Goal: Task Accomplishment & Management: Manage account settings

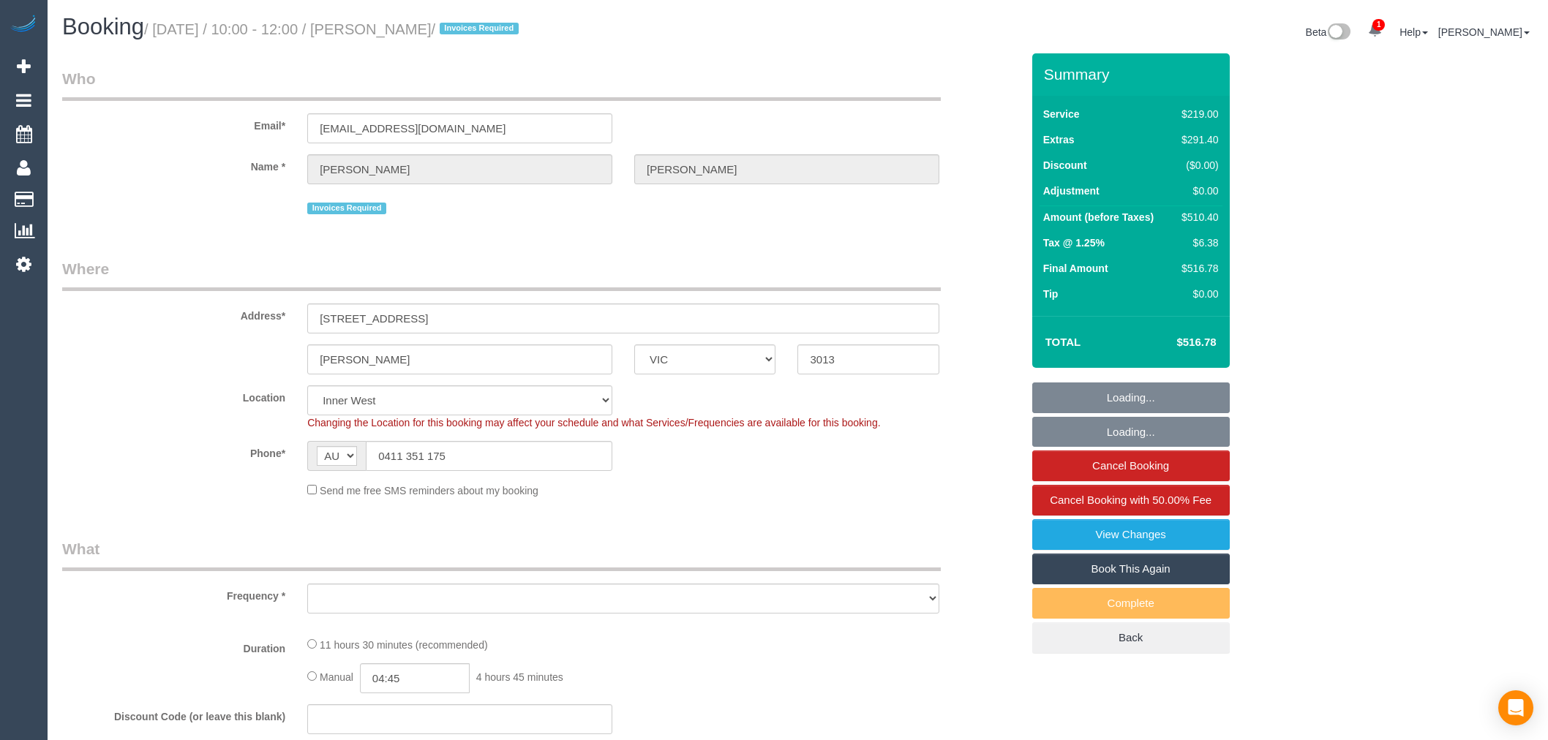
select select "VIC"
select select "number:28"
select select "number:14"
select select "number:19"
select select "object:1560"
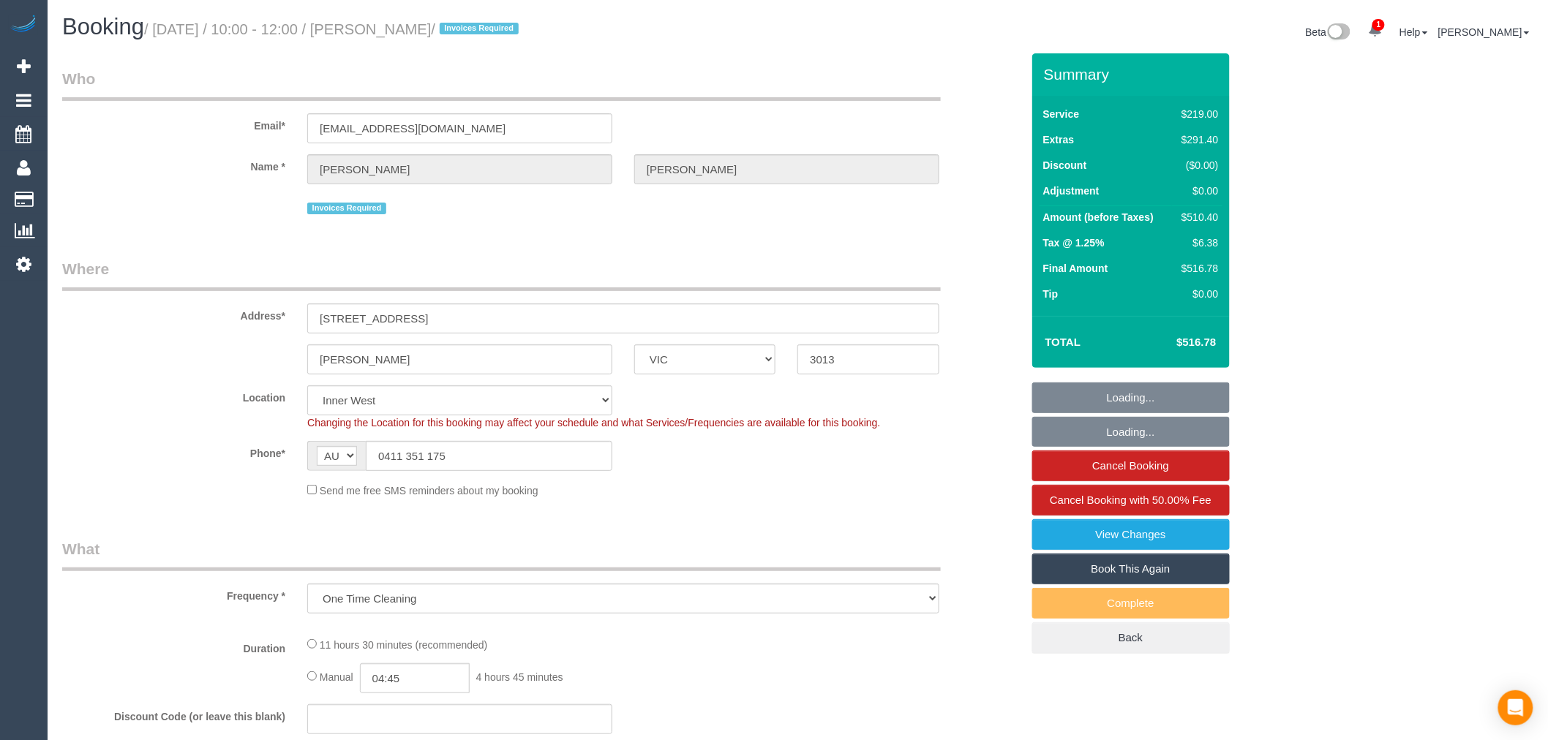
select select "string:stripe-pm_1S9zCT2GScqysDRVnz8GVL0d"
drag, startPoint x: 323, startPoint y: 356, endPoint x: 206, endPoint y: 359, distance: 117.8
click at [206, 360] on div "Yara vale ACT NSW NT QLD SA TAS VIC WA 3013" at bounding box center [541, 360] width 981 height 30
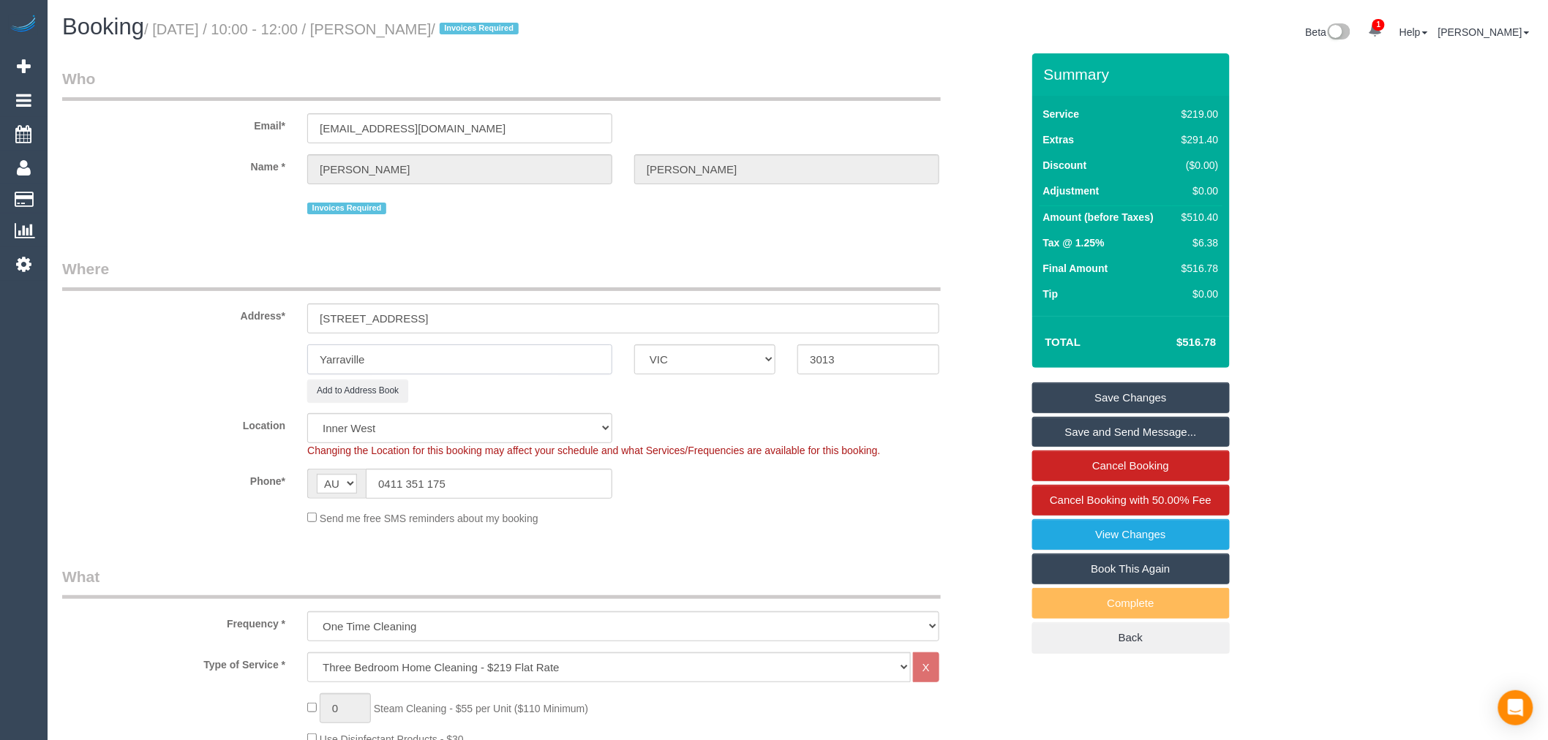
type input "Yarraville"
click at [1178, 392] on link "Save Changes" at bounding box center [1130, 398] width 197 height 31
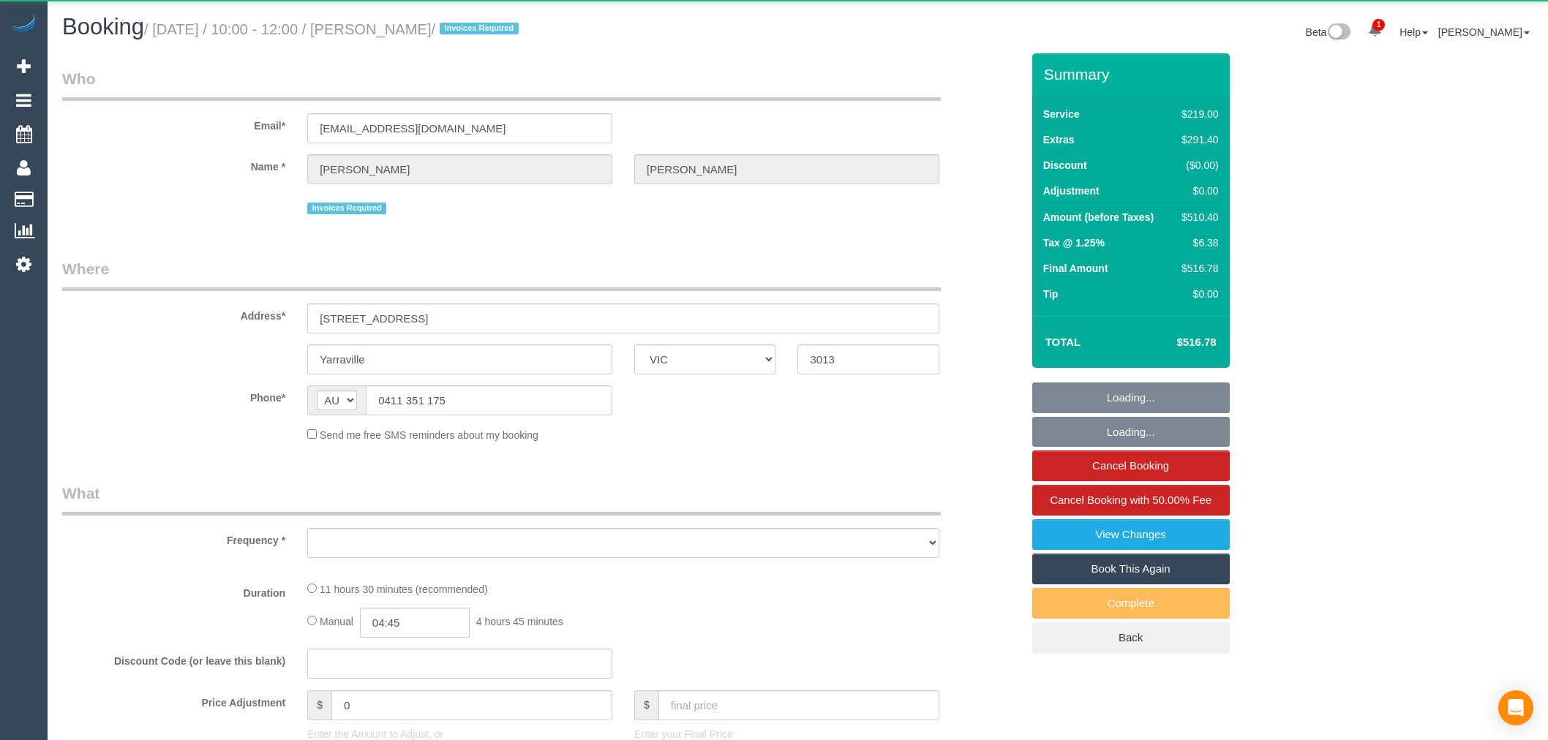
select select "VIC"
select select "object:601"
select select "string:stripe-pm_1S9zCT2GScqysDRVnz8GVL0d"
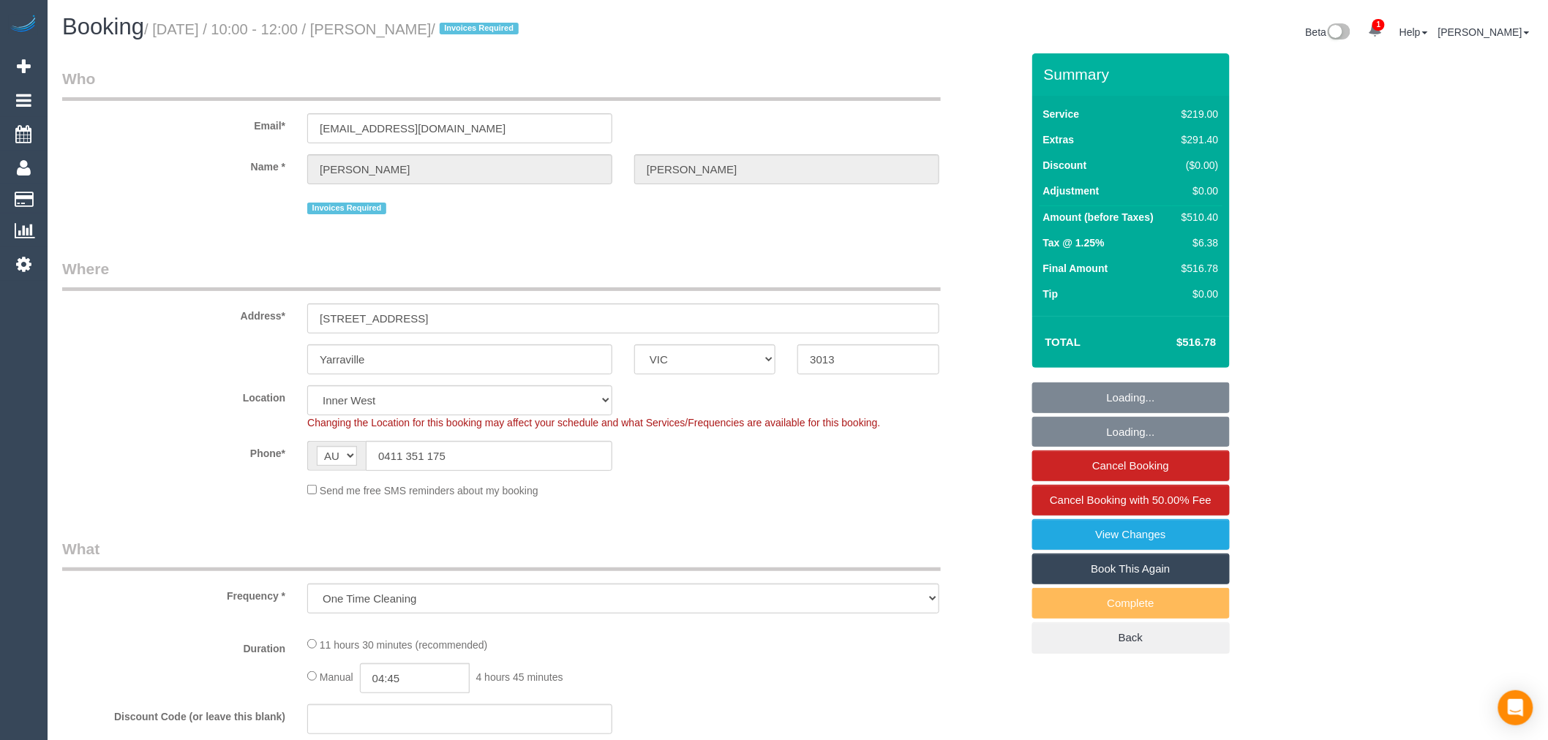
select select "number:28"
select select "number:14"
select select "number:19"
select select "object:1546"
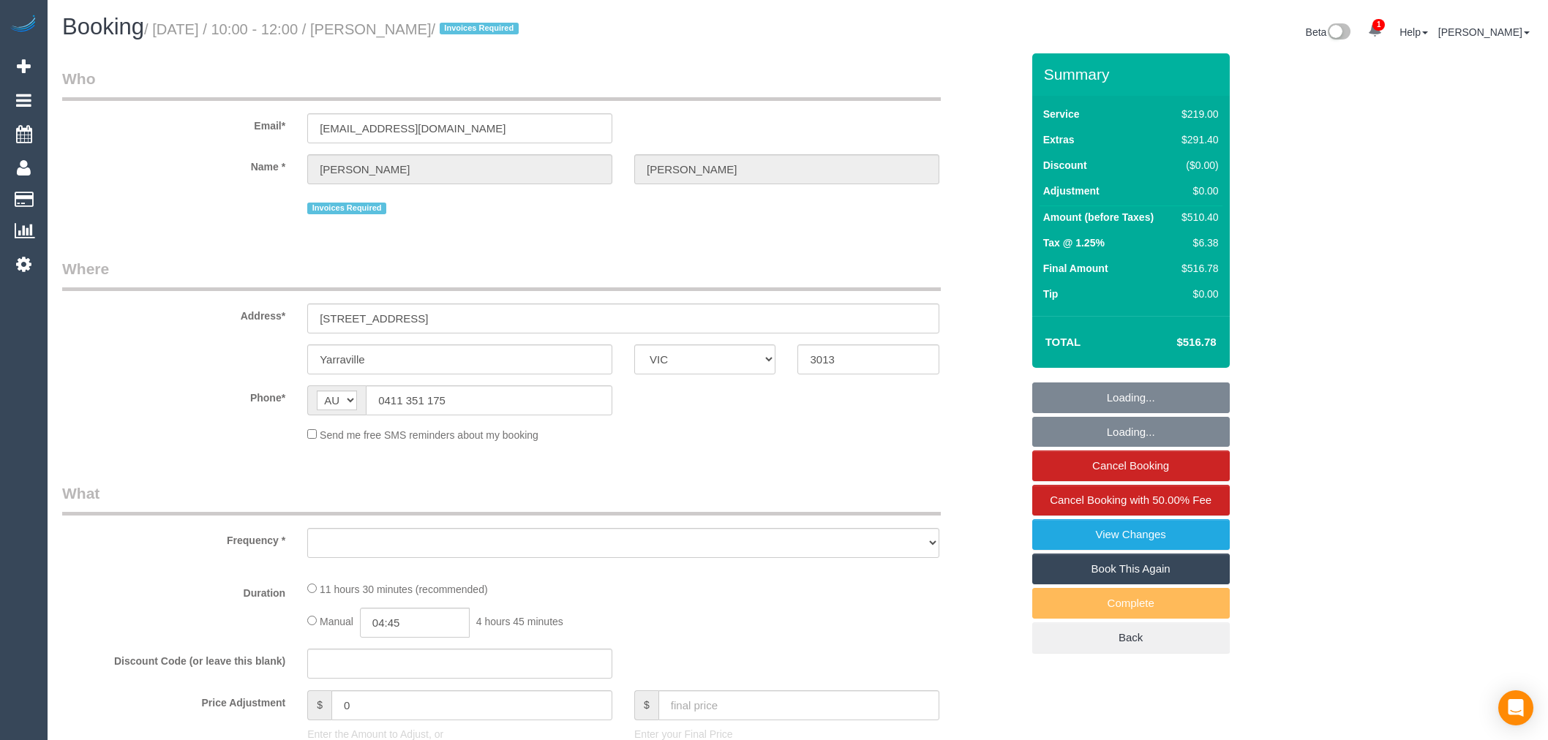
select select "VIC"
select select "object:1450"
select select "string:stripe-pm_1S9zCT2GScqysDRVnz8GVL0d"
select select "number:28"
select select "number:14"
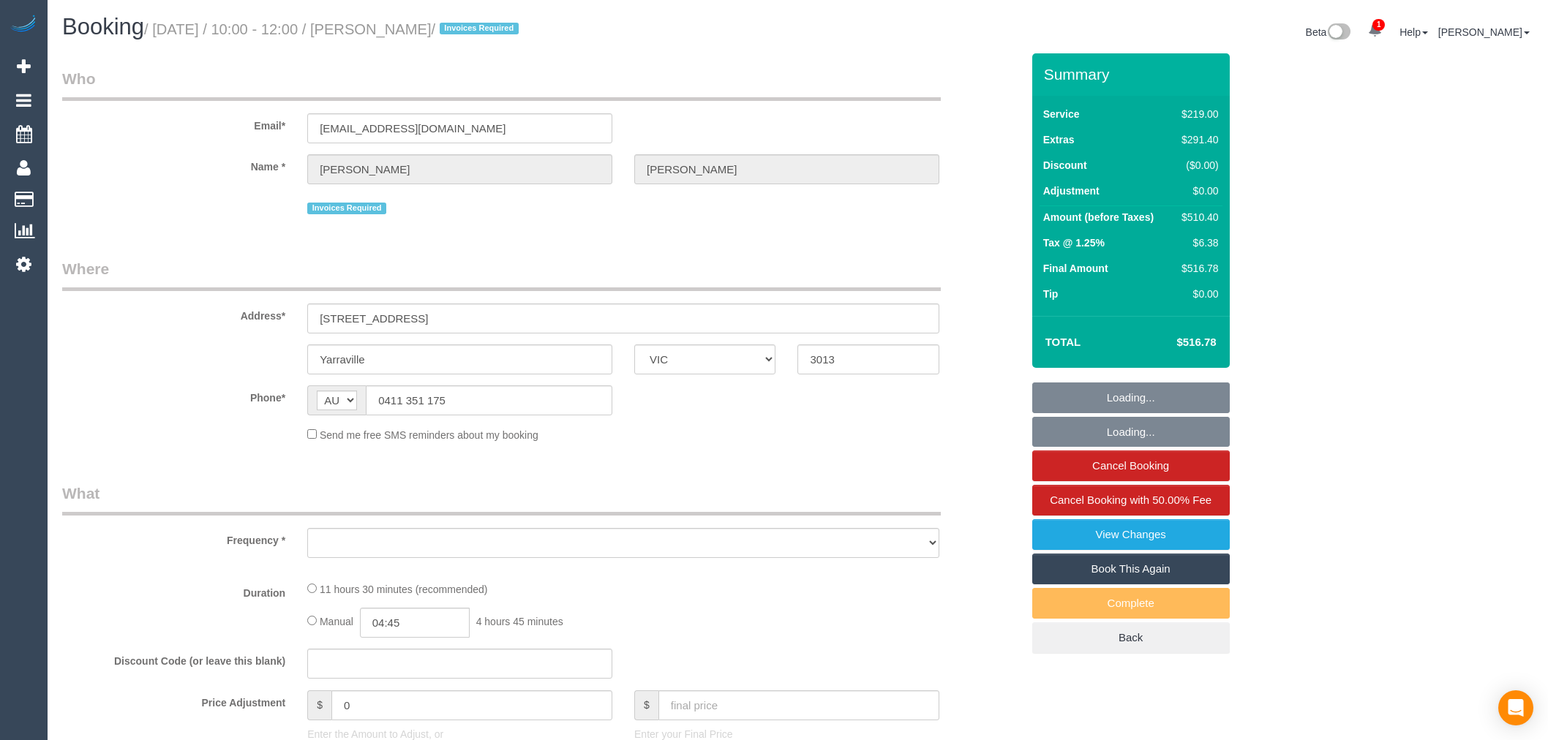
select select "number:19"
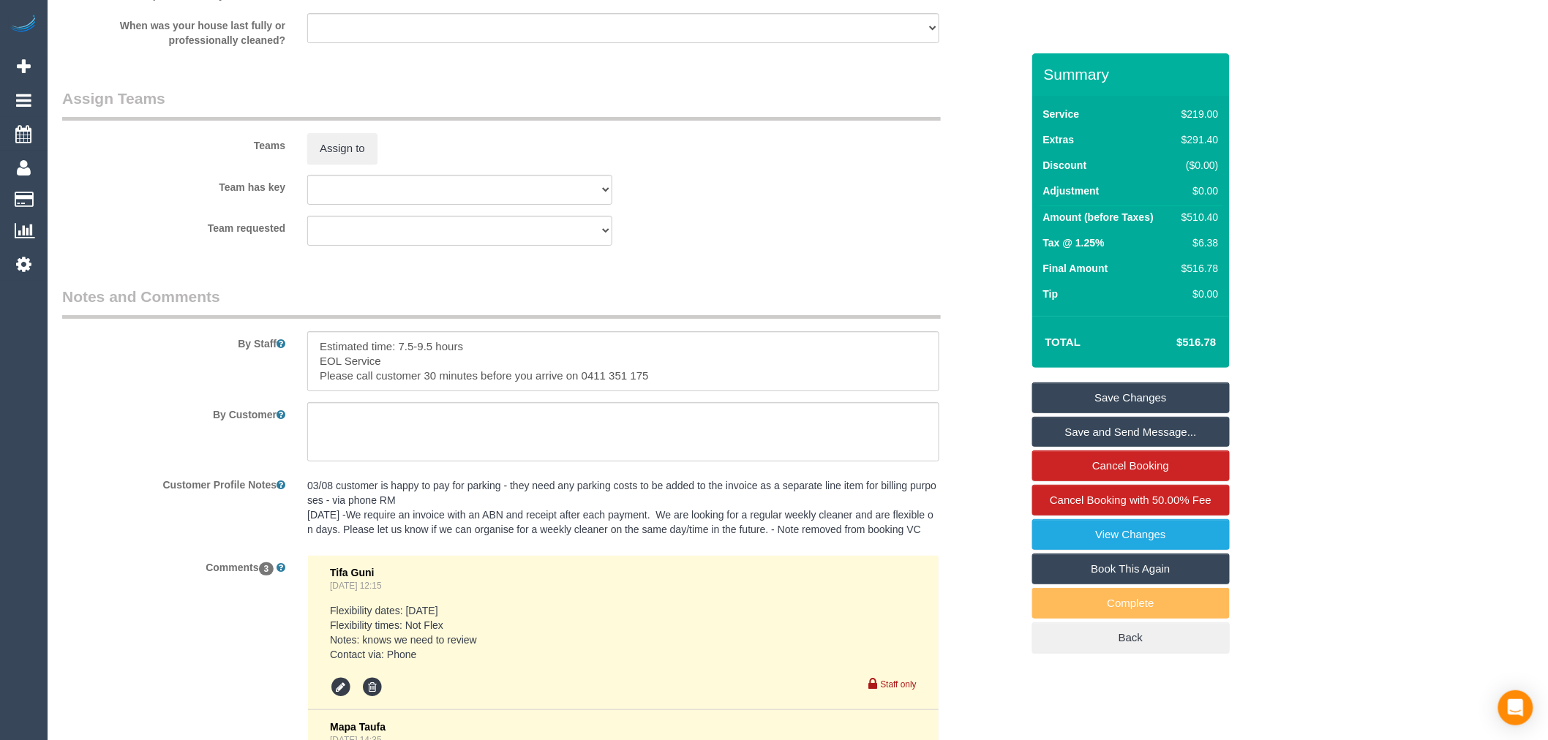
scroll to position [2112, 0]
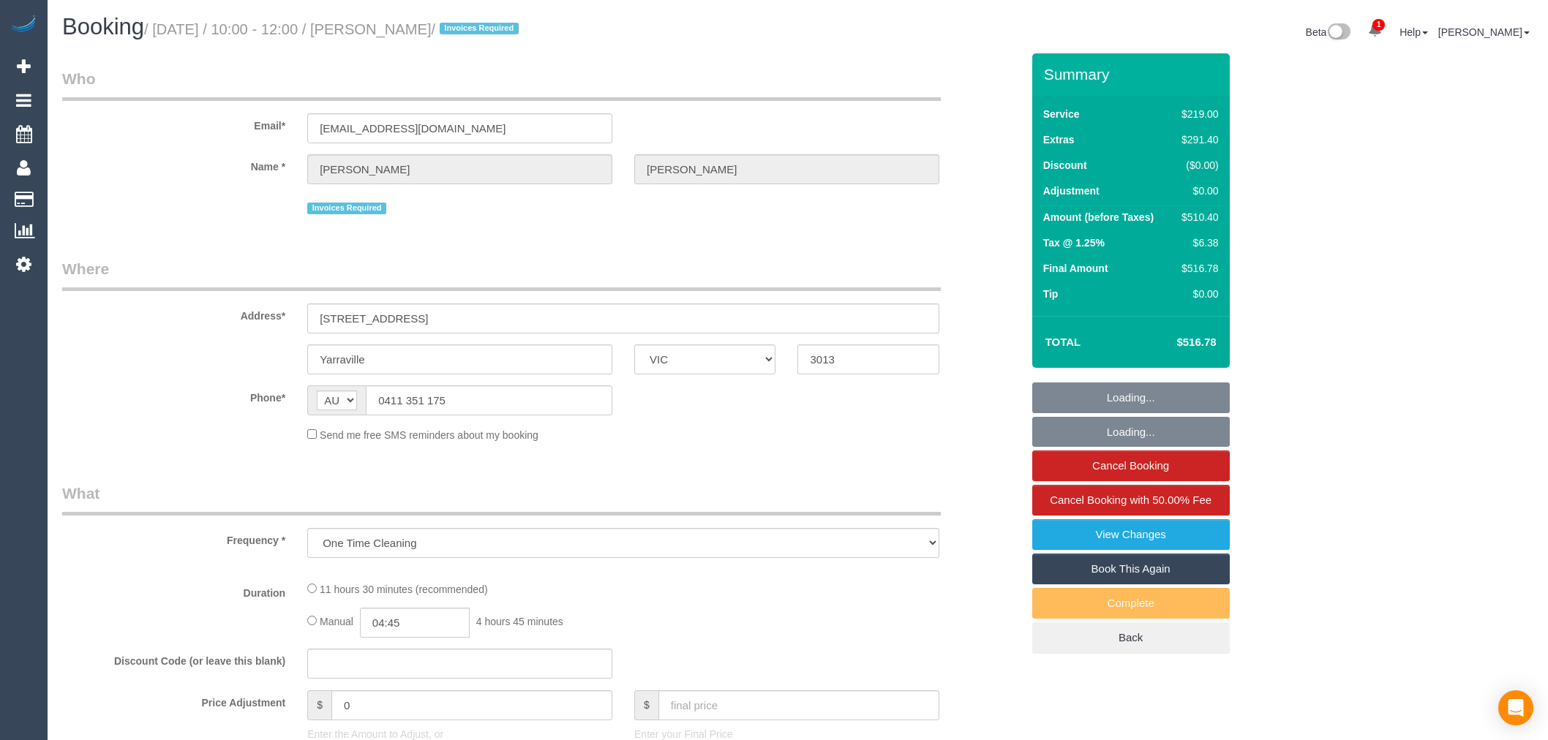
select select "VIC"
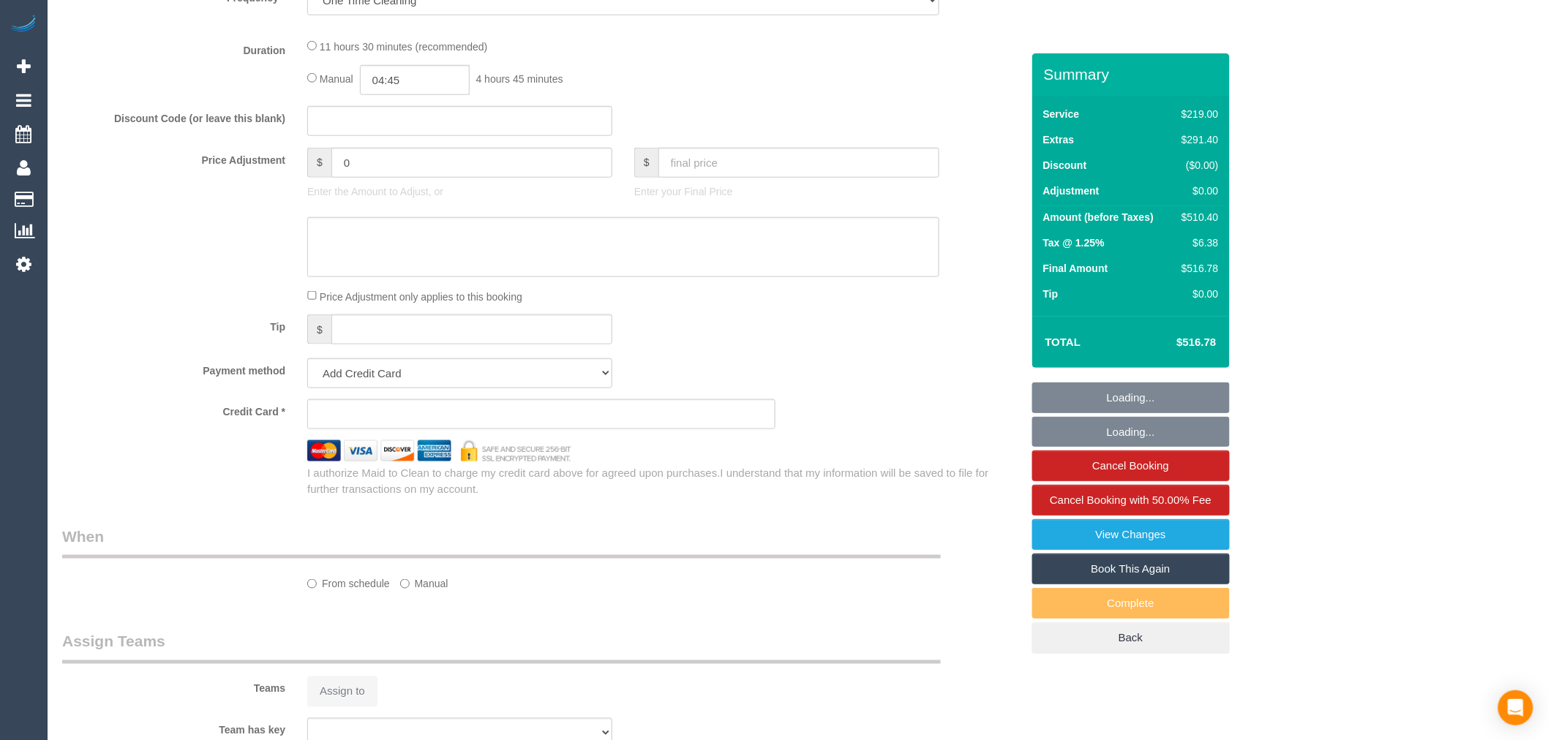
select select "string:stripe-pm_1S9zCT2GScqysDRVnz8GVL0d"
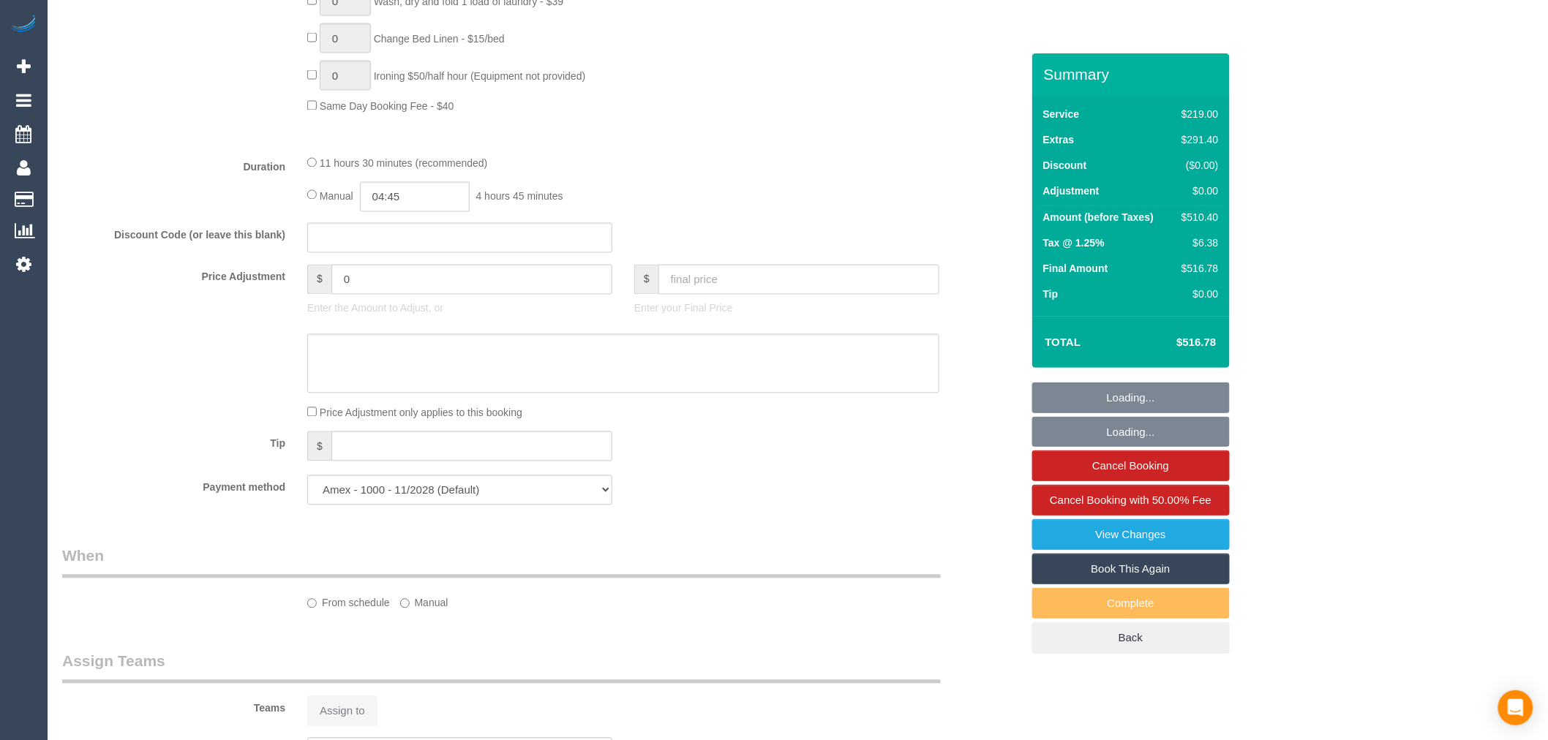
select select "object:725"
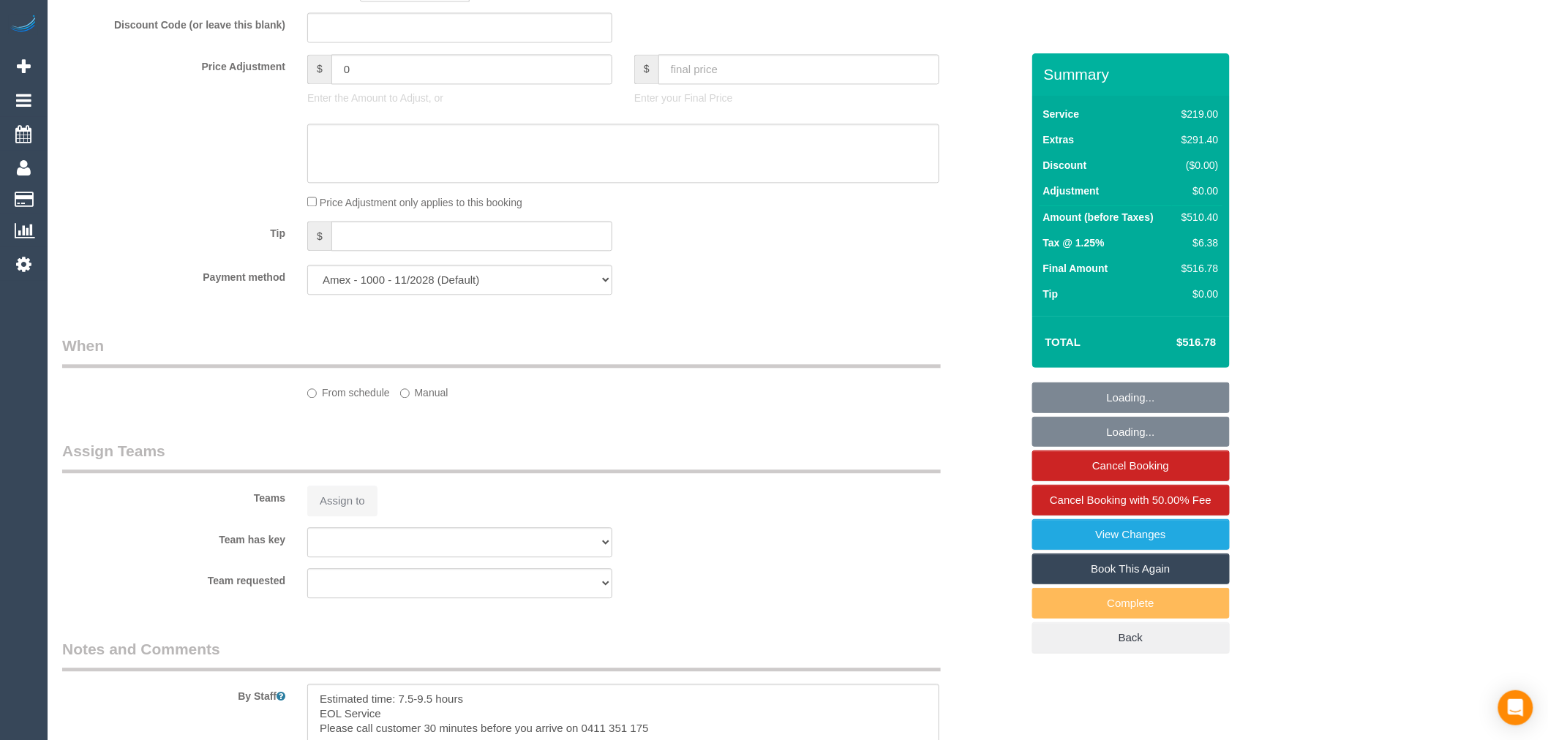
select select "number:28"
select select "number:14"
select select "number:19"
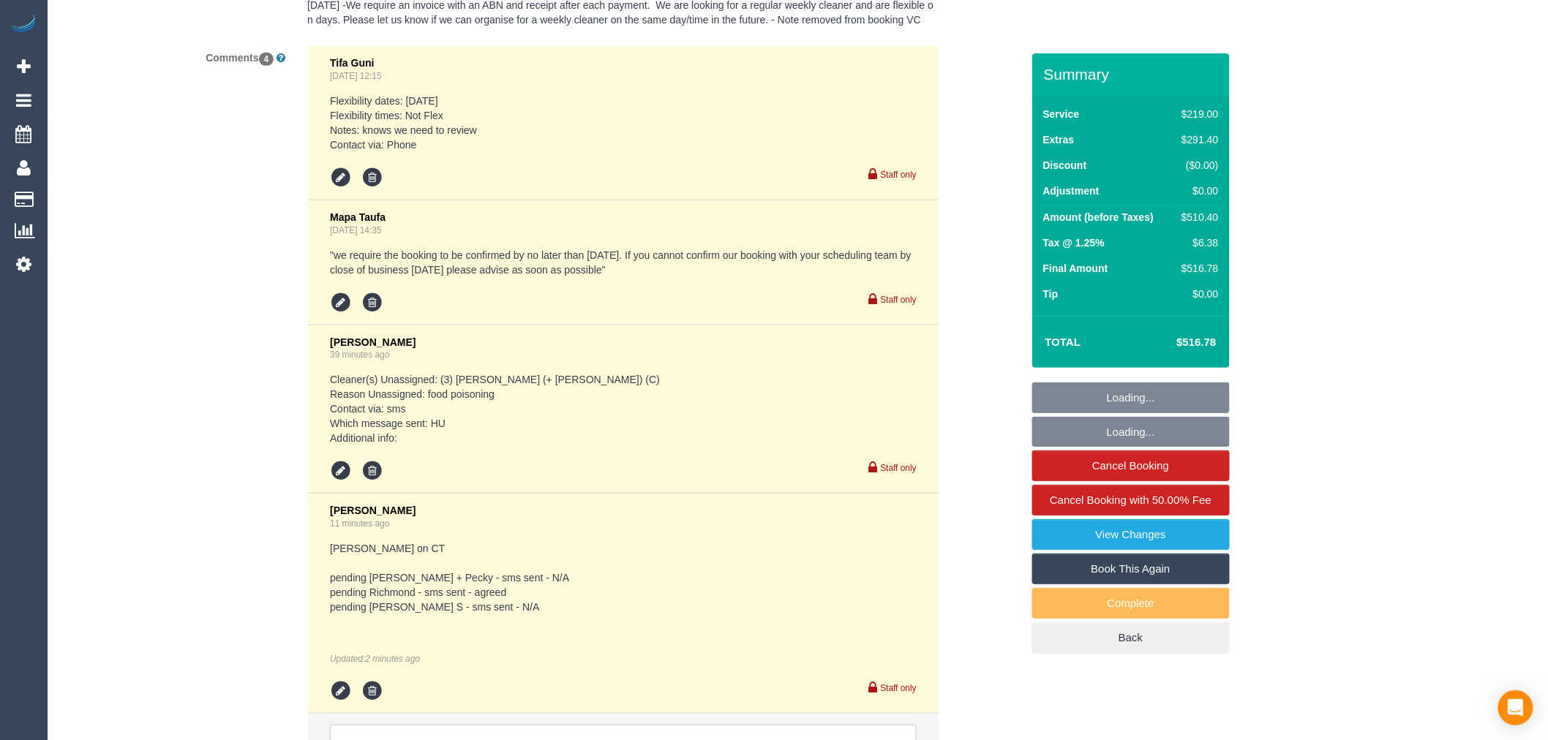
scroll to position [2872, 0]
